Goal: Check status: Check status

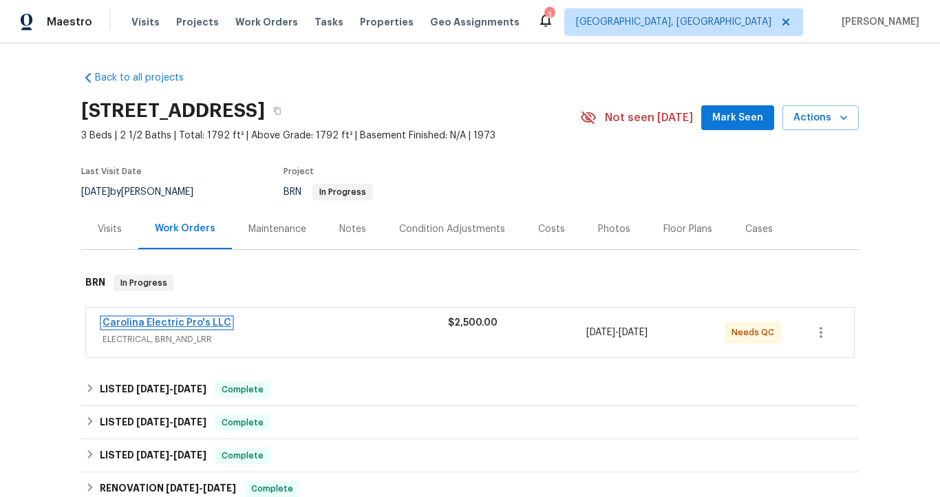
click at [216, 318] on link "Carolina Electric Pro's LLC" at bounding box center [167, 323] width 129 height 10
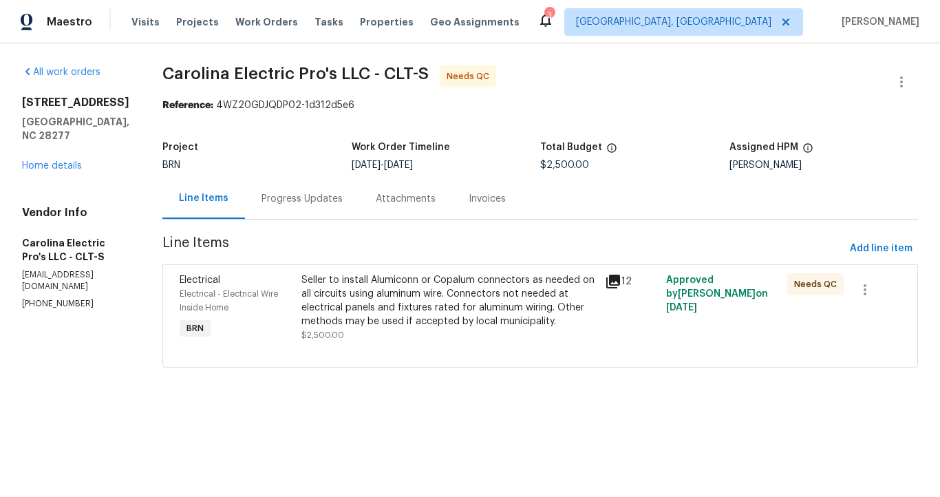
click at [288, 209] on div "Progress Updates" at bounding box center [302, 198] width 114 height 41
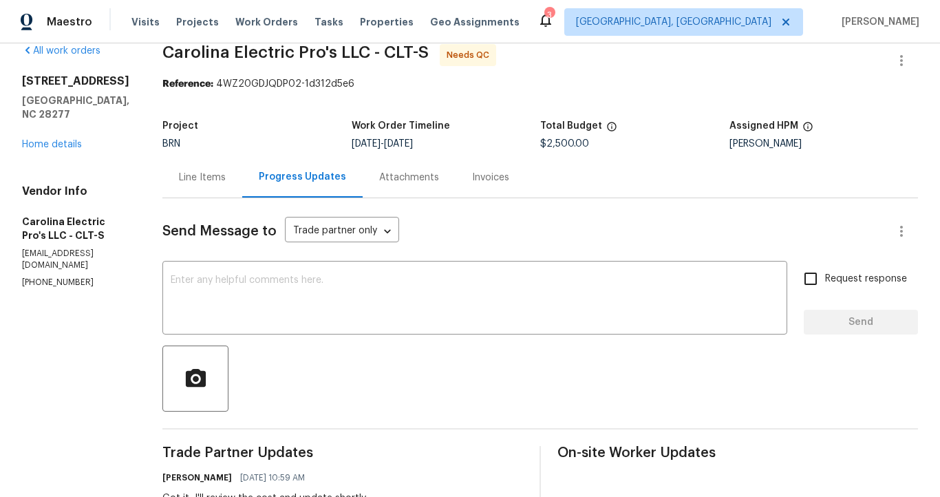
scroll to position [17, 0]
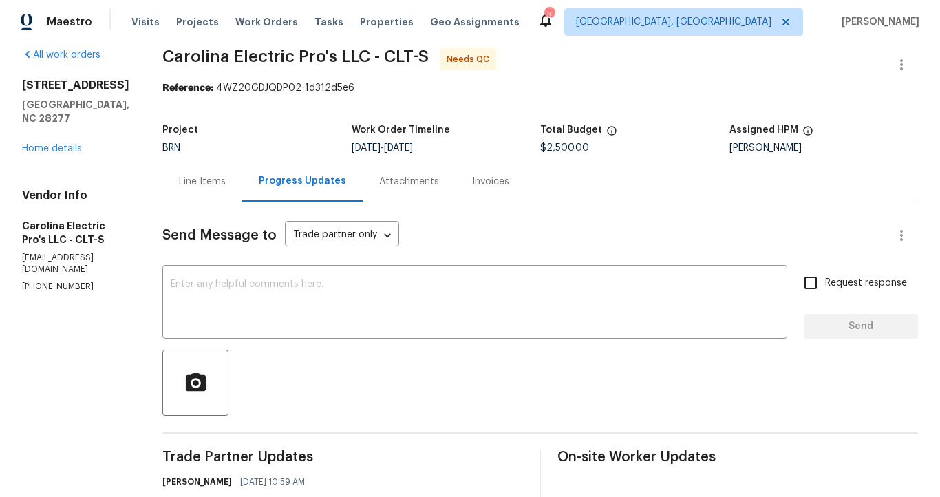
click at [505, 182] on div "Invoices" at bounding box center [490, 182] width 37 height 14
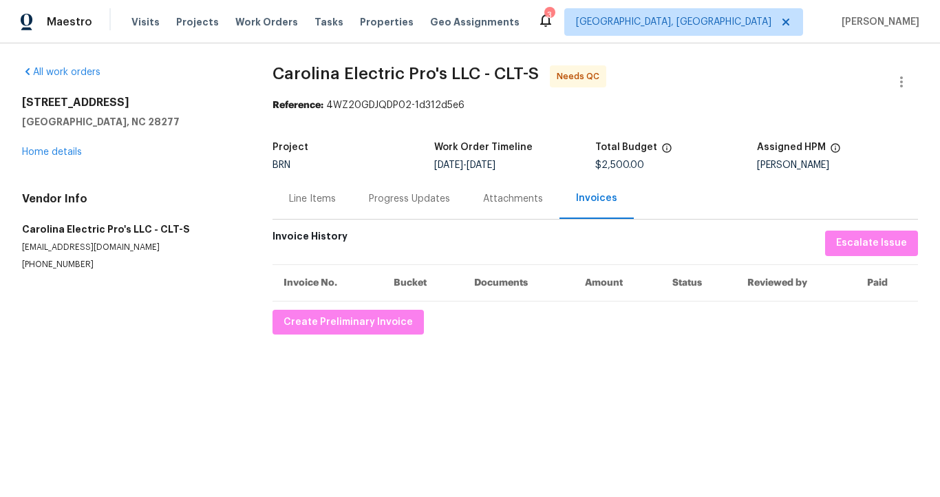
click at [386, 200] on div "Progress Updates" at bounding box center [409, 199] width 81 height 14
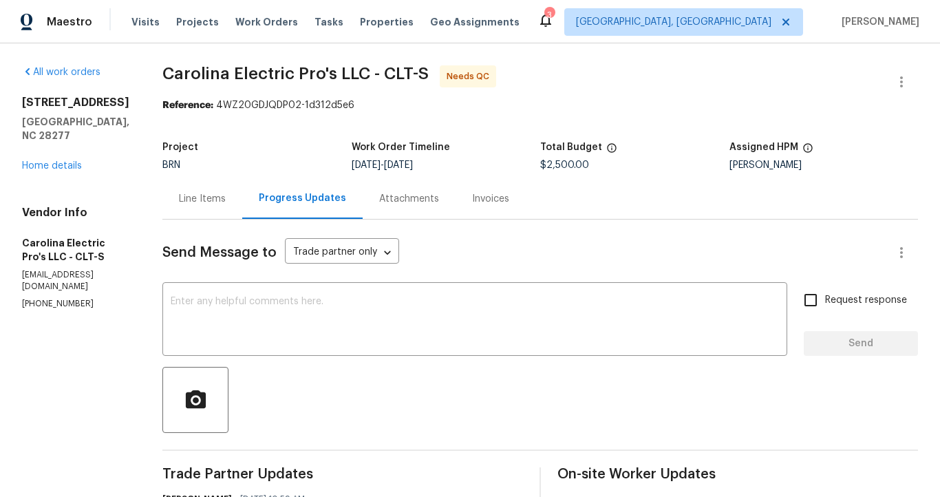
click at [226, 200] on div "Line Items" at bounding box center [202, 199] width 47 height 14
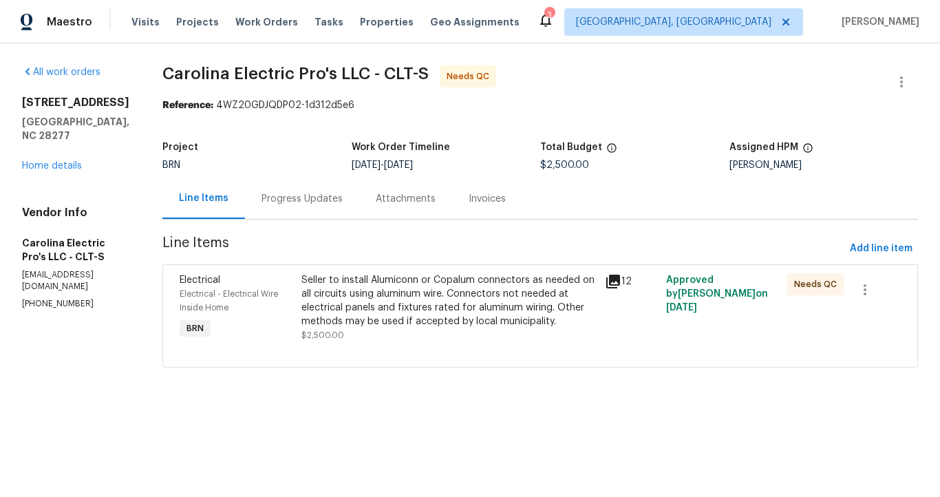
click at [306, 202] on div "Progress Updates" at bounding box center [302, 199] width 81 height 14
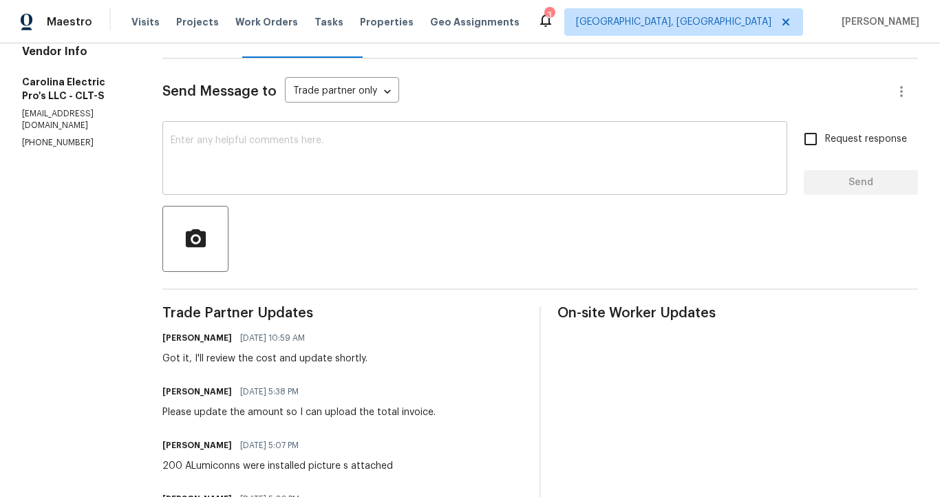
scroll to position [231, 0]
